Goal: Go to known website: Access a specific website the user already knows

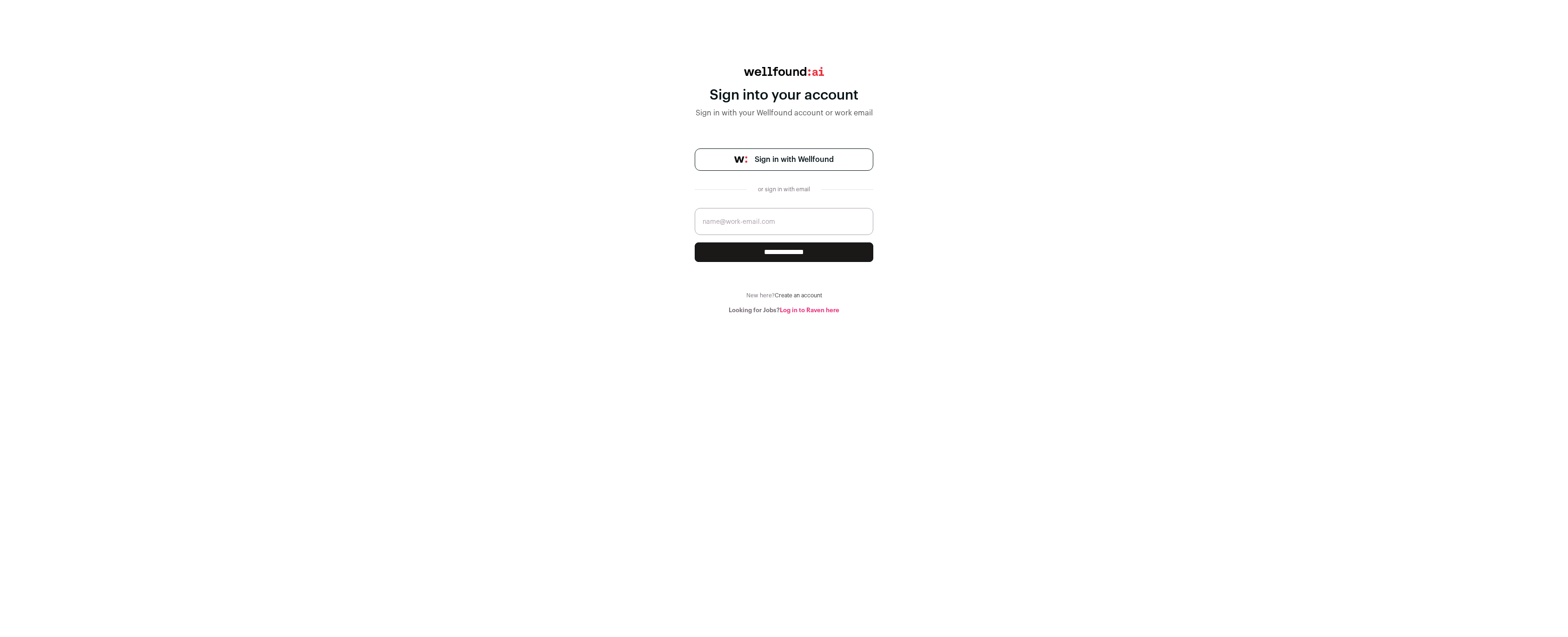
click at [740, 155] on link "Sign in with Wellfound" at bounding box center [783, 160] width 178 height 23
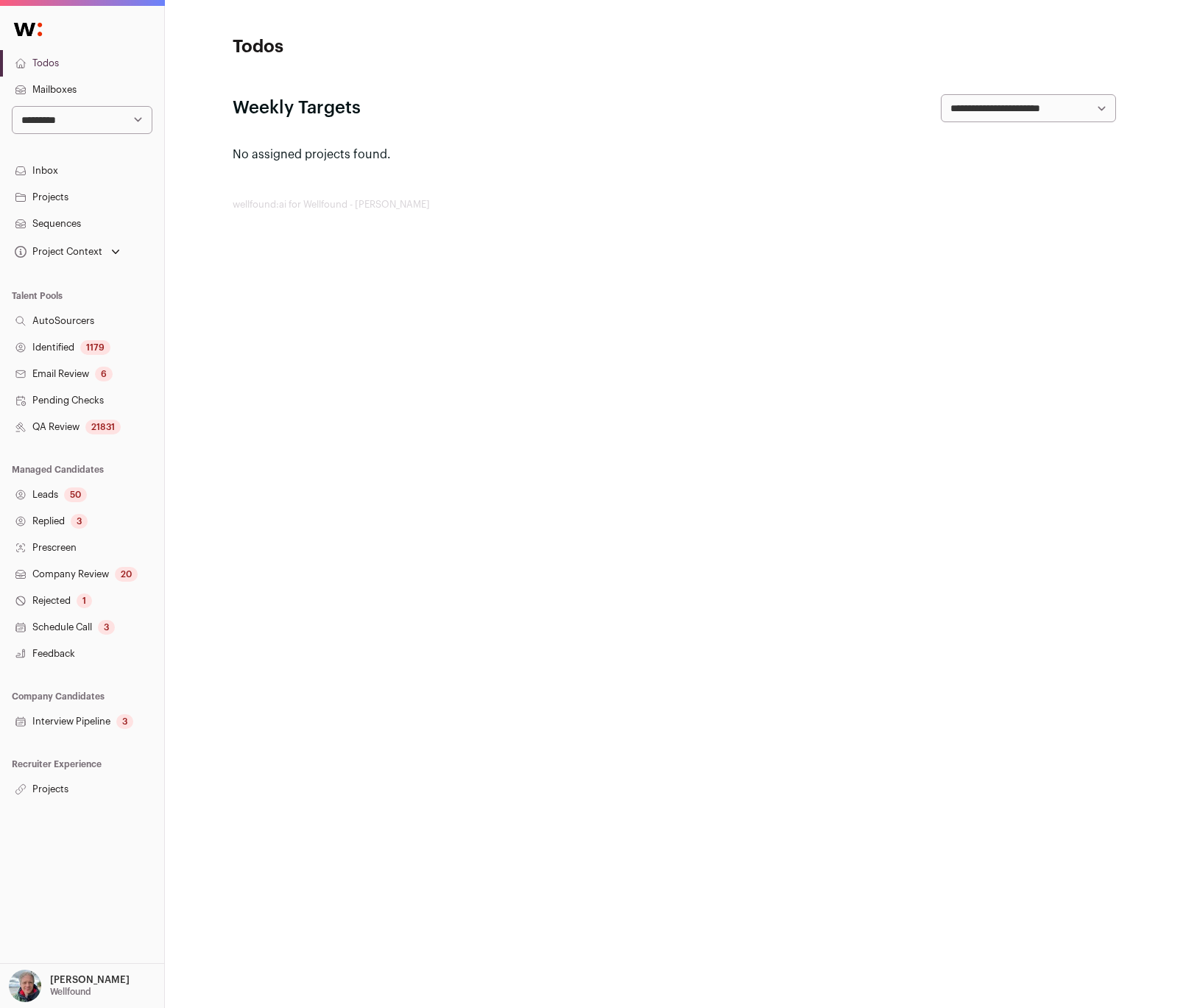
click at [669, 514] on html "**********" at bounding box center [592, 504] width 1183 height 1008
